Goal: Transaction & Acquisition: Purchase product/service

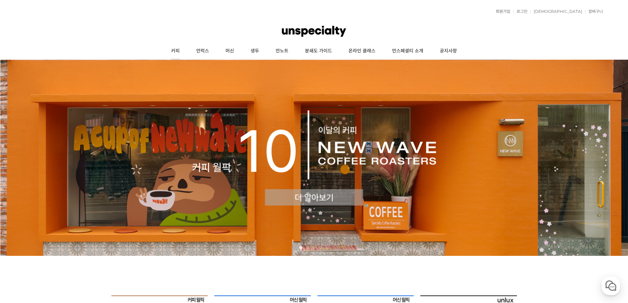
click at [178, 54] on link "커피" at bounding box center [175, 51] width 25 height 16
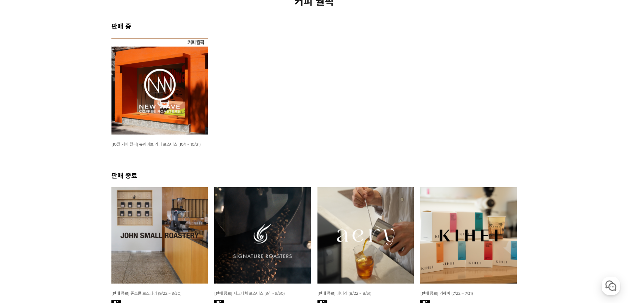
scroll to position [99, 0]
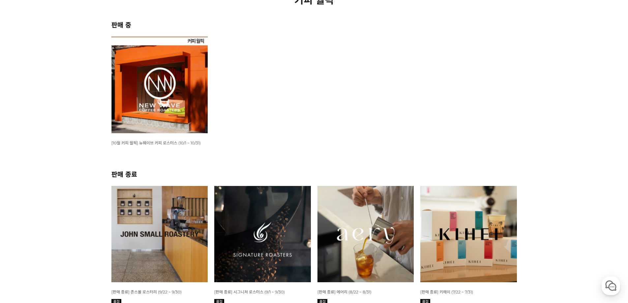
click at [181, 127] on img at bounding box center [159, 85] width 97 height 97
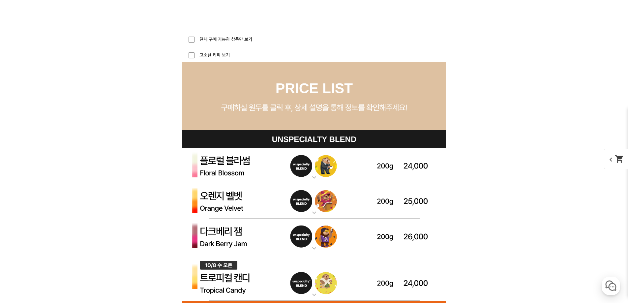
scroll to position [1954, 0]
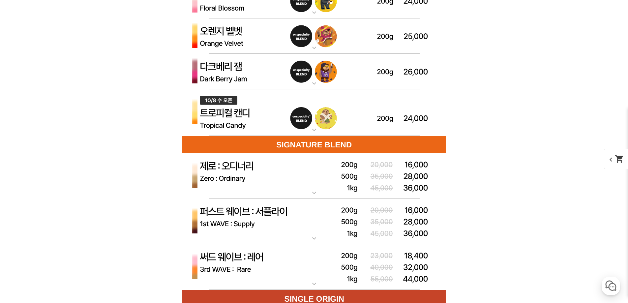
click at [267, 37] on img at bounding box center [314, 36] width 264 height 36
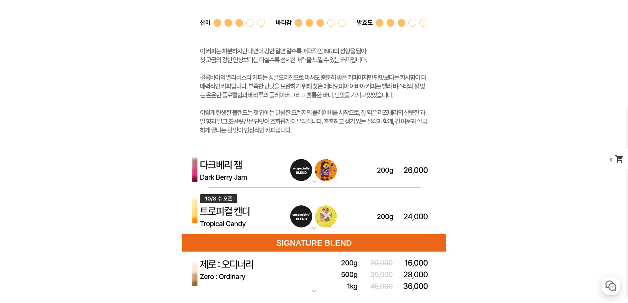
scroll to position [2185, 0]
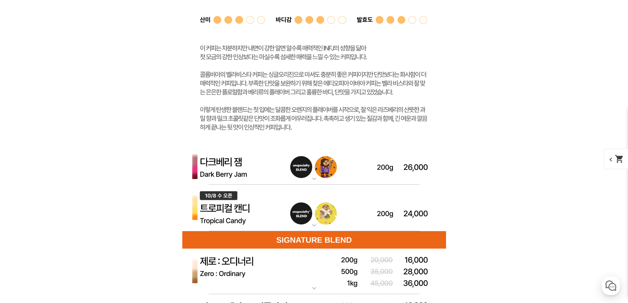
click at [314, 170] on img at bounding box center [314, 167] width 264 height 36
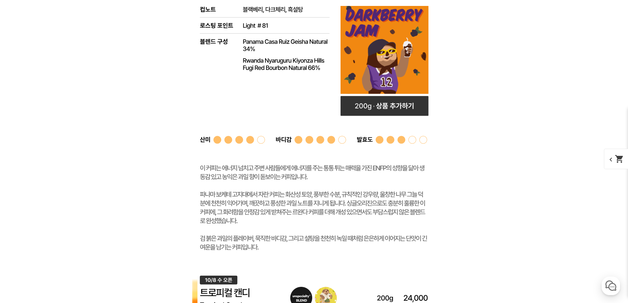
scroll to position [2416, 0]
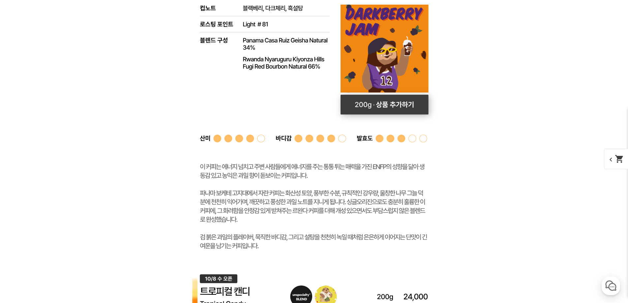
click at [389, 104] on rect at bounding box center [385, 105] width 88 height 20
select select "다크베리 잼 (언스페셜티 블렌드)"
select select "200g"
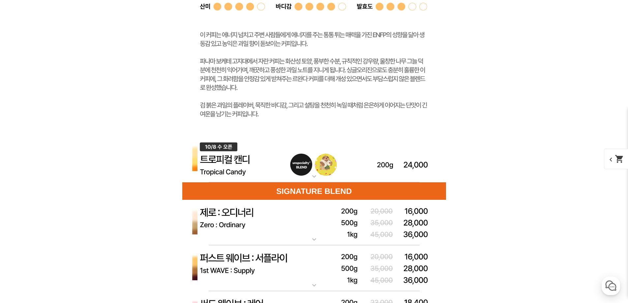
click at [307, 162] on img at bounding box center [314, 159] width 264 height 47
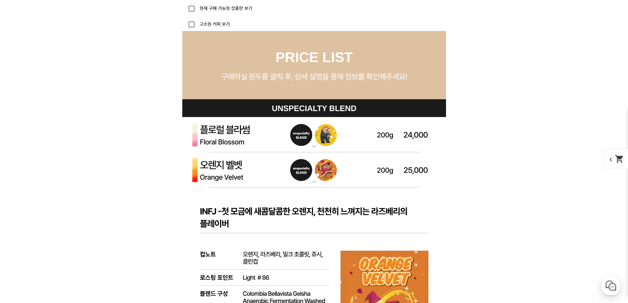
scroll to position [1723, 0]
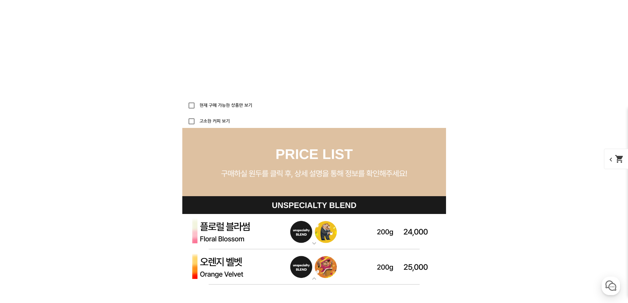
click at [369, 228] on img at bounding box center [314, 232] width 264 height 36
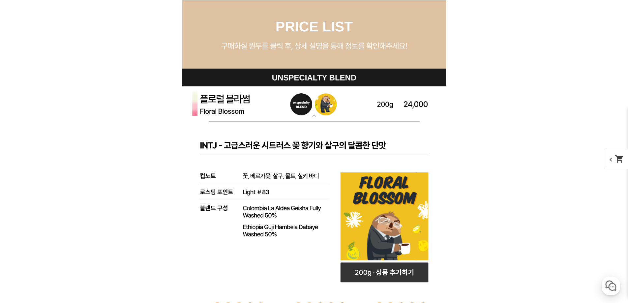
scroll to position [1921, 0]
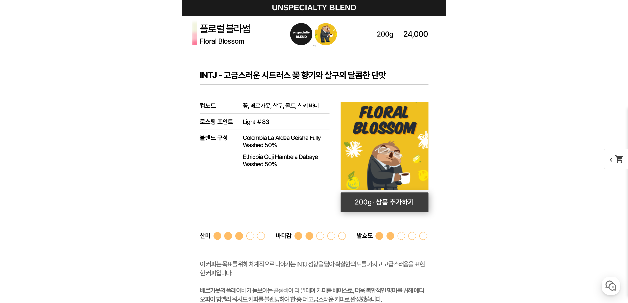
click at [392, 206] on rect at bounding box center [384, 202] width 88 height 20
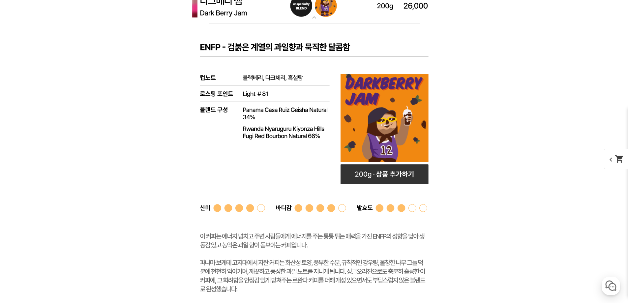
scroll to position [2548, 0]
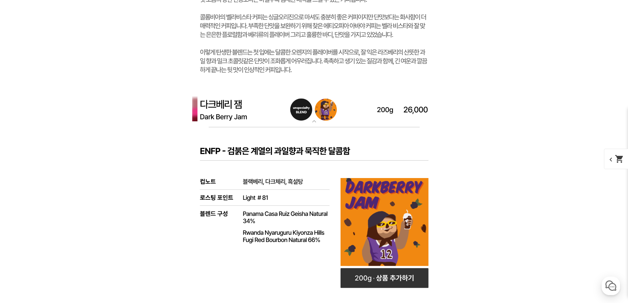
click at [300, 146] on rect at bounding box center [314, 284] width 264 height 314
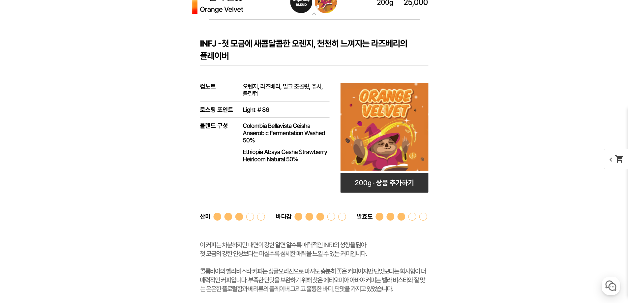
scroll to position [2284, 0]
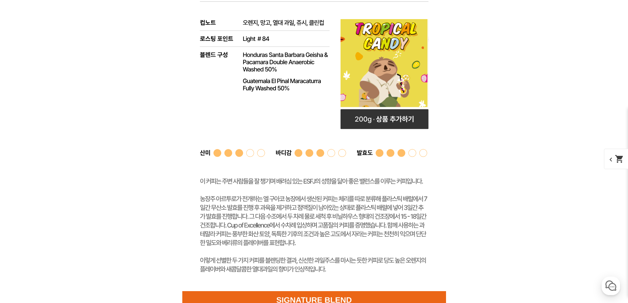
scroll to position [2713, 0]
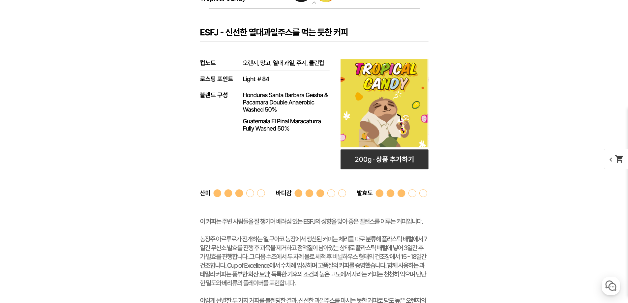
drag, startPoint x: 499, startPoint y: 157, endPoint x: 92, endPoint y: 148, distance: 406.4
drag, startPoint x: 95, startPoint y: 61, endPoint x: 573, endPoint y: 121, distance: 481.6
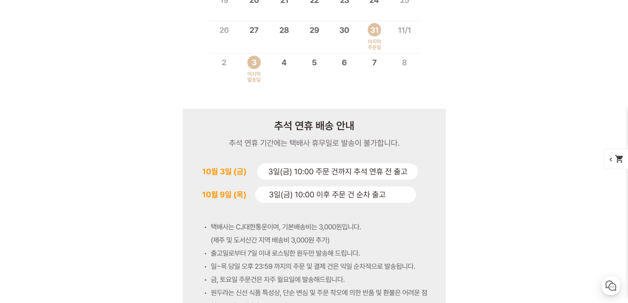
scroll to position [4087, 0]
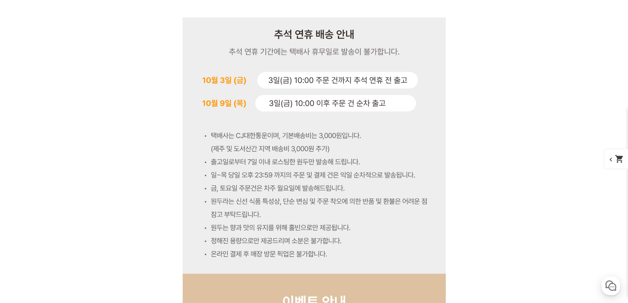
scroll to position [4153, 0]
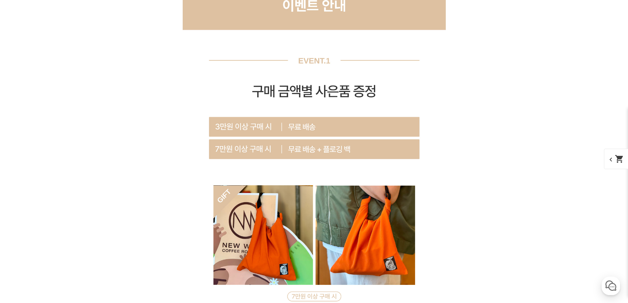
scroll to position [4351, 0]
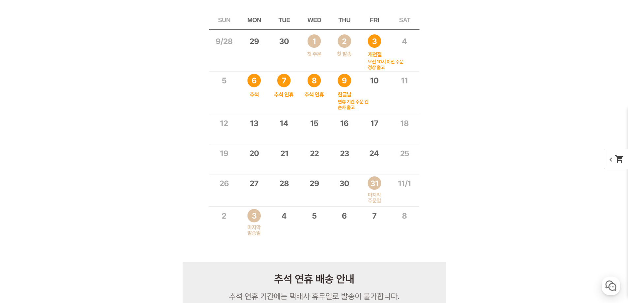
scroll to position [4318, 0]
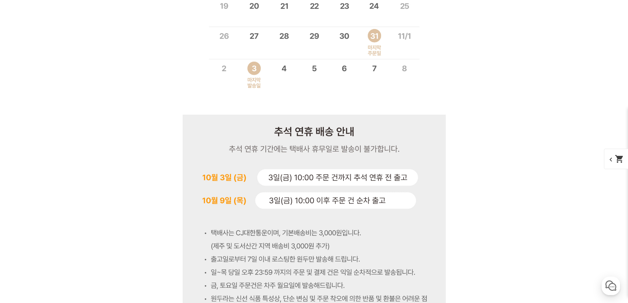
scroll to position [4351, 0]
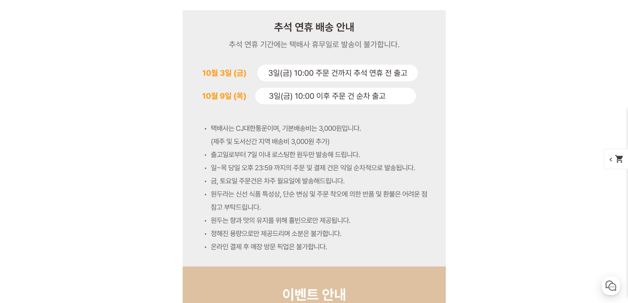
scroll to position [4153, 0]
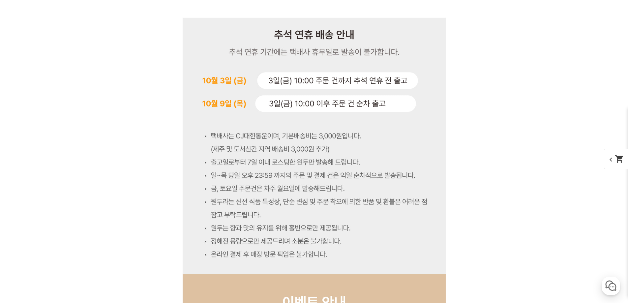
drag, startPoint x: 373, startPoint y: 97, endPoint x: 372, endPoint y: 100, distance: 3.4
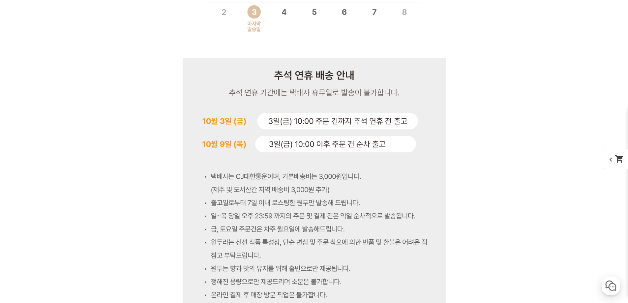
scroll to position [4549, 0]
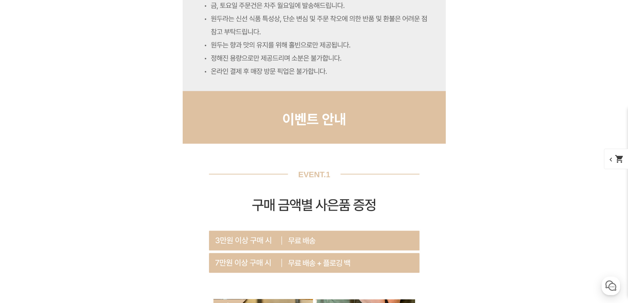
scroll to position [5011, 0]
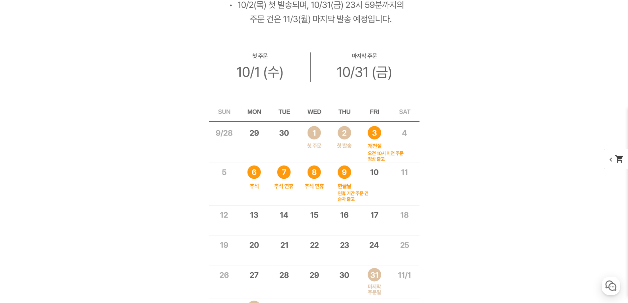
drag, startPoint x: 536, startPoint y: 202, endPoint x: 513, endPoint y: 97, distance: 107.3
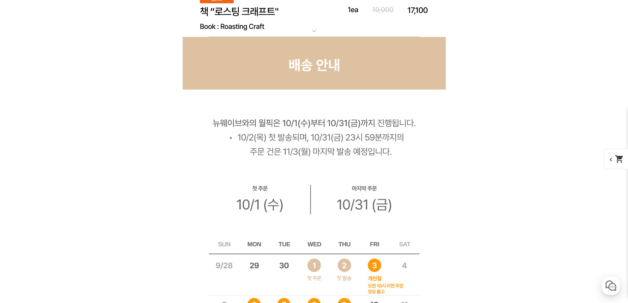
scroll to position [5108, 0]
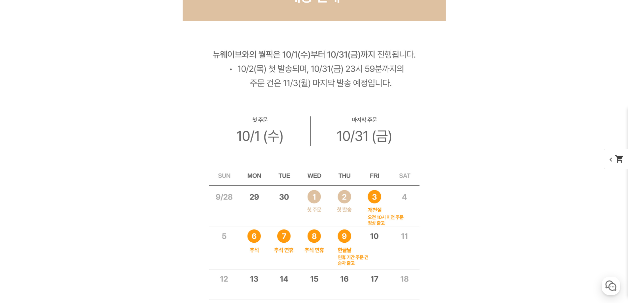
scroll to position [4976, 0]
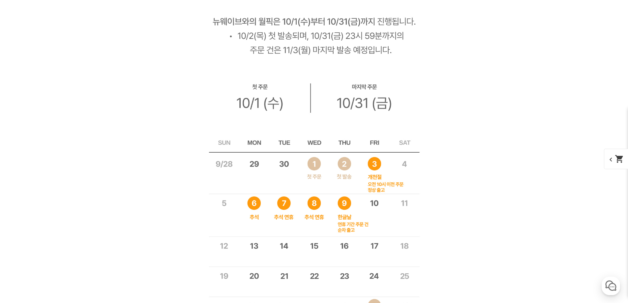
scroll to position [4712, 0]
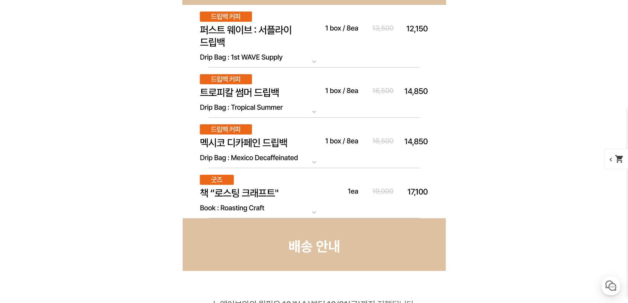
scroll to position [4251, 0]
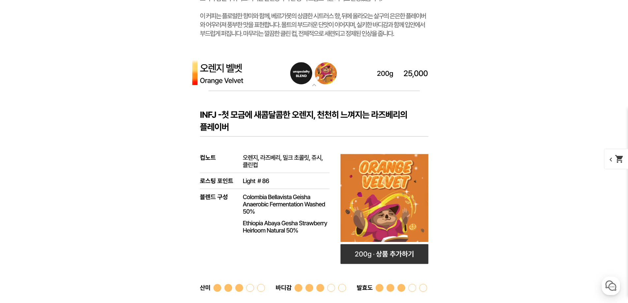
scroll to position [2321, 0]
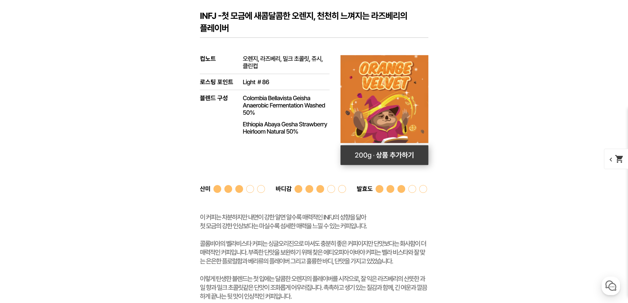
click at [389, 152] on rect at bounding box center [384, 155] width 88 height 20
select select "[PERSON_NAME] (언스페셜티 블렌드)"
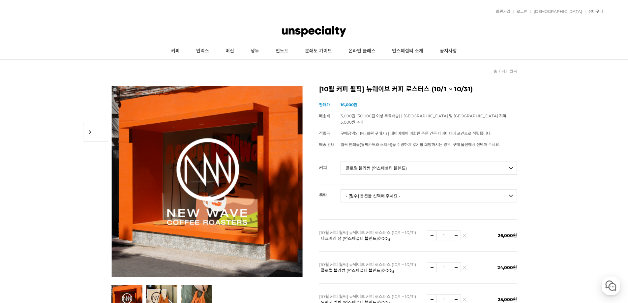
scroll to position [132, 0]
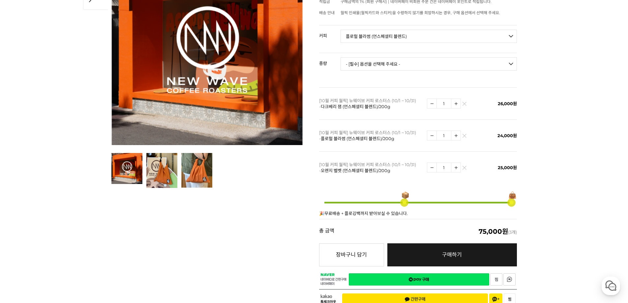
click at [460, 273] on link "네이버페이 구매하기" at bounding box center [419, 279] width 140 height 12
